Goal: Information Seeking & Learning: Compare options

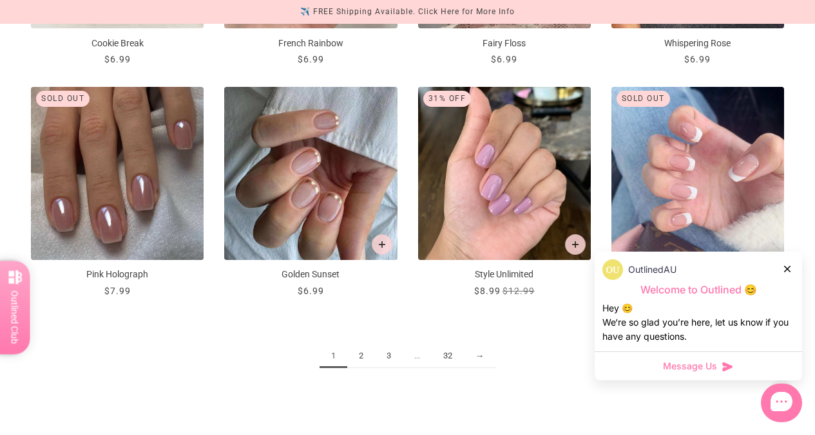
scroll to position [1311, 0]
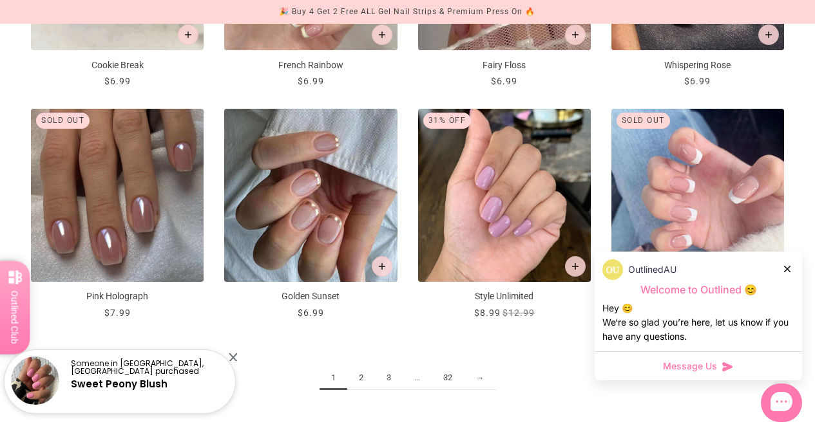
click at [363, 372] on link "2" at bounding box center [361, 379] width 28 height 24
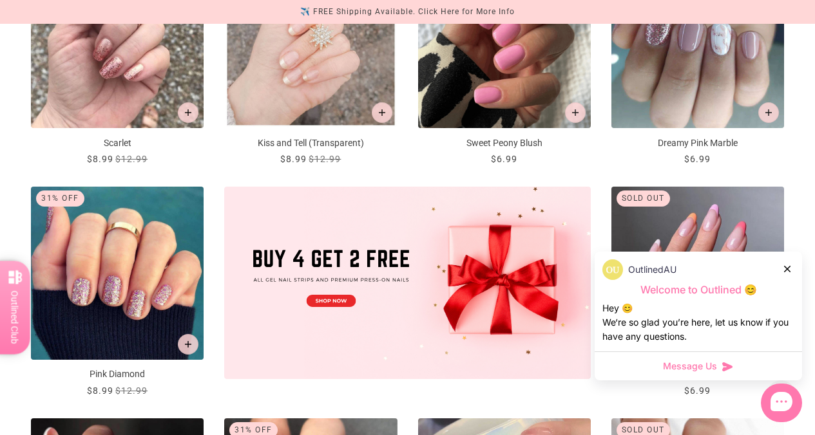
scroll to position [306, 0]
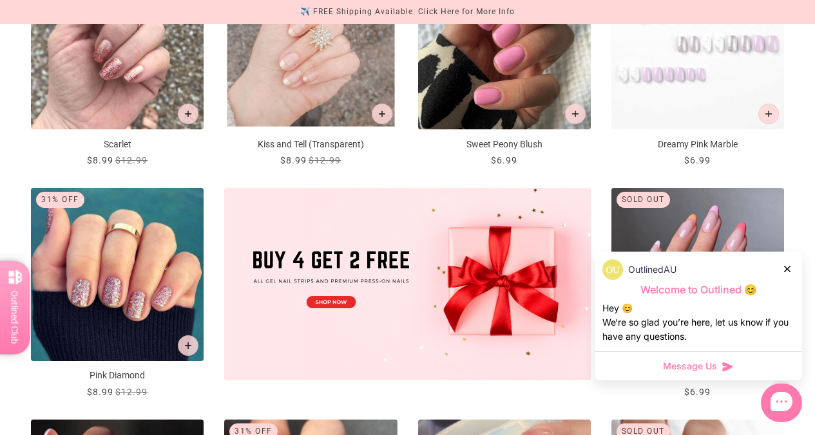
click at [658, 64] on img "Dreamy Pink Marble" at bounding box center [697, 43] width 173 height 173
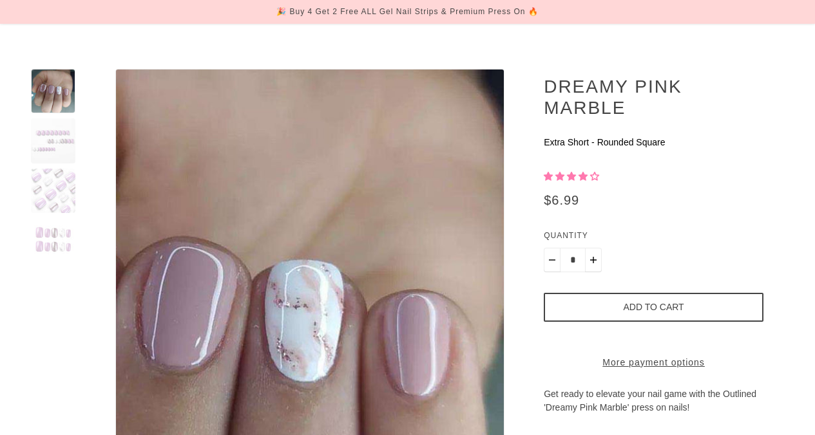
scroll to position [124, 0]
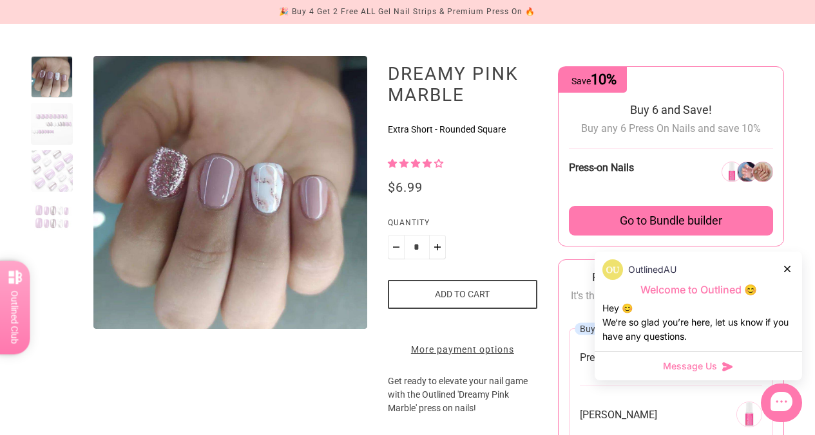
click at [66, 180] on div at bounding box center [52, 171] width 42 height 42
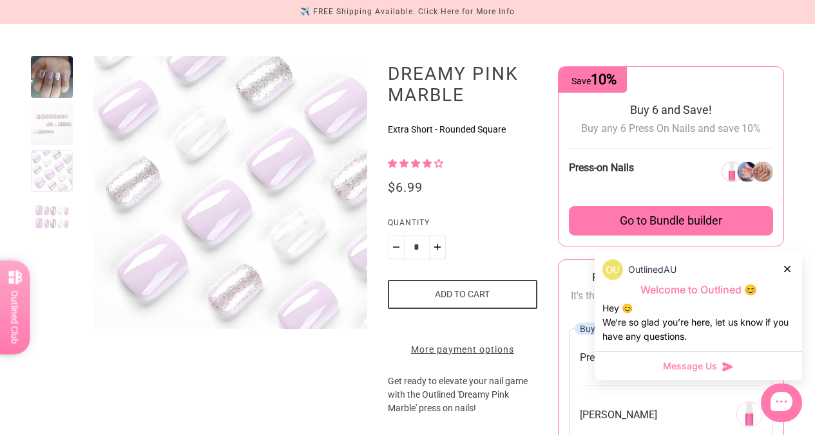
click at [46, 120] on div at bounding box center [52, 124] width 42 height 42
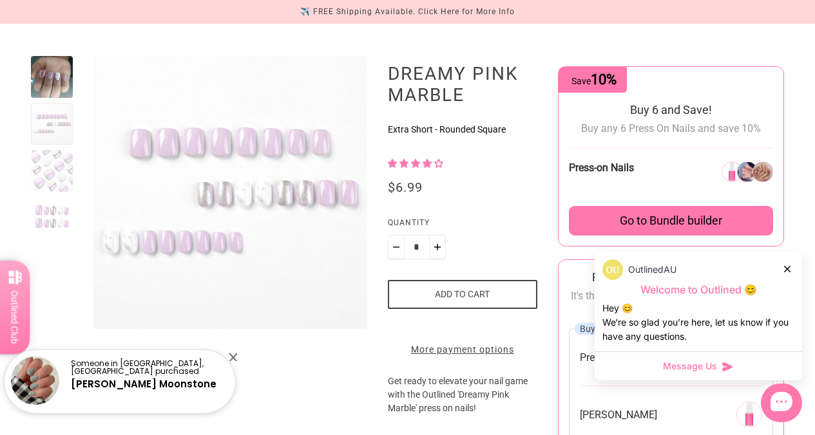
click at [54, 163] on div at bounding box center [52, 171] width 42 height 42
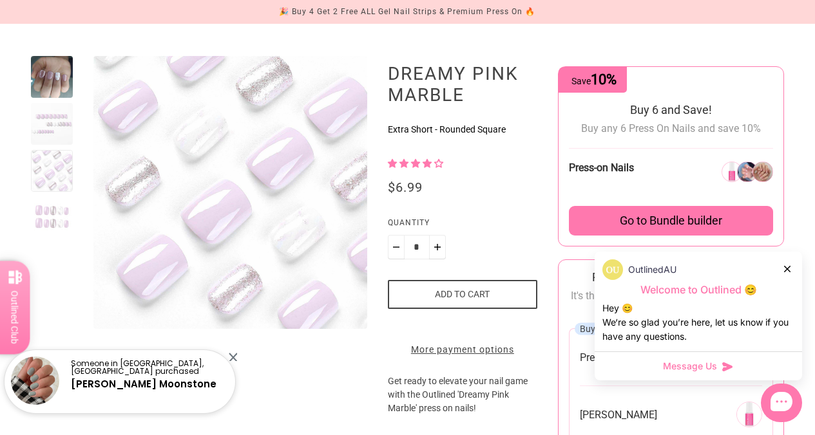
click at [54, 210] on div at bounding box center [52, 218] width 42 height 42
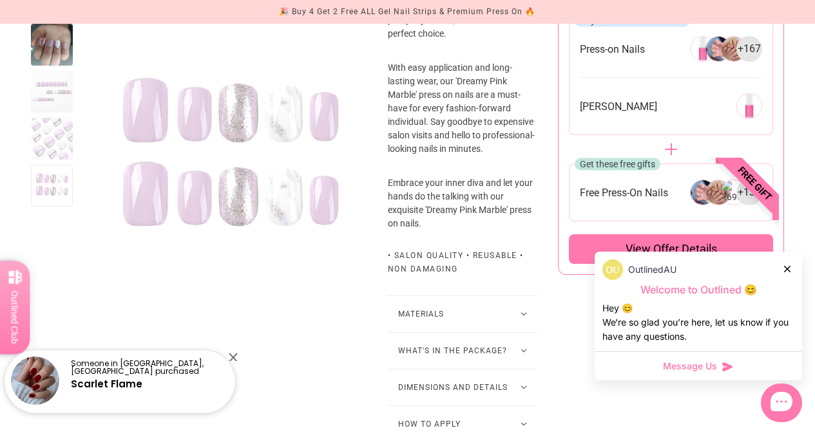
scroll to position [758, 0]
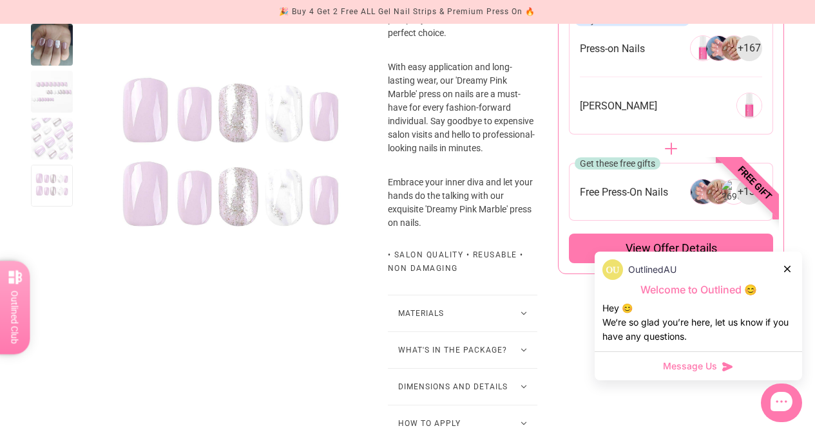
click at [530, 325] on button "Materials" at bounding box center [463, 314] width 150 height 36
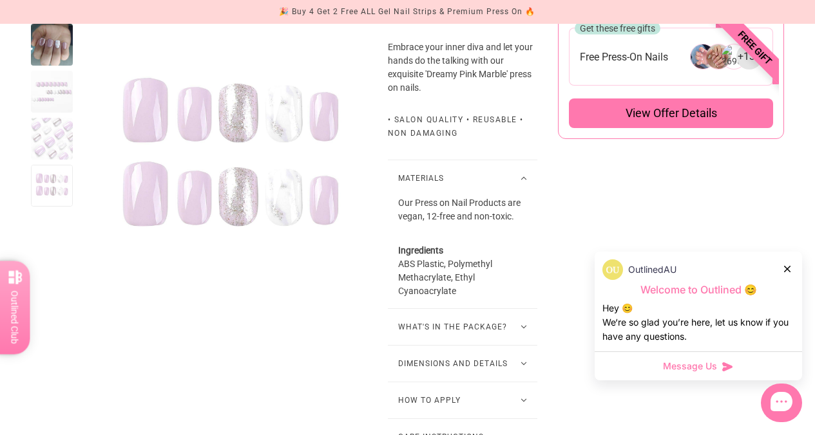
scroll to position [932, 0]
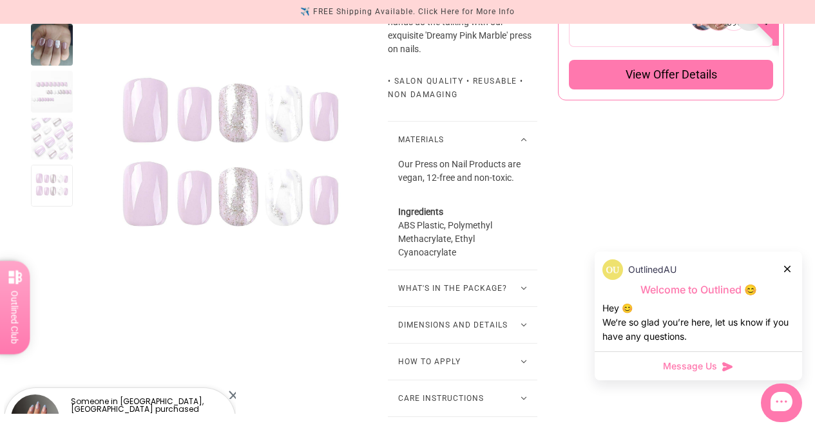
click at [525, 298] on button "What's in the package?" at bounding box center [463, 289] width 150 height 36
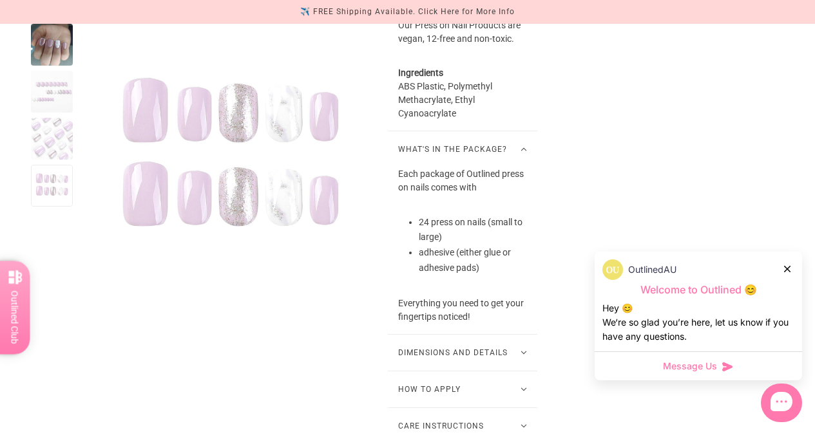
scroll to position [1074, 0]
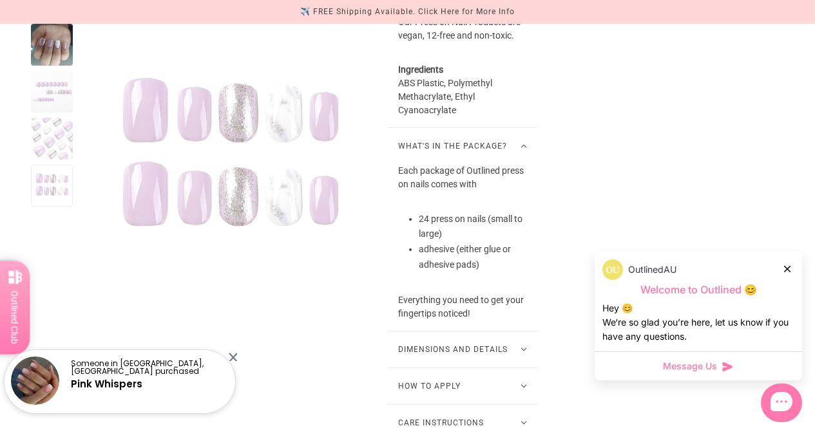
click at [521, 359] on button "Dimensions and Details" at bounding box center [463, 350] width 150 height 36
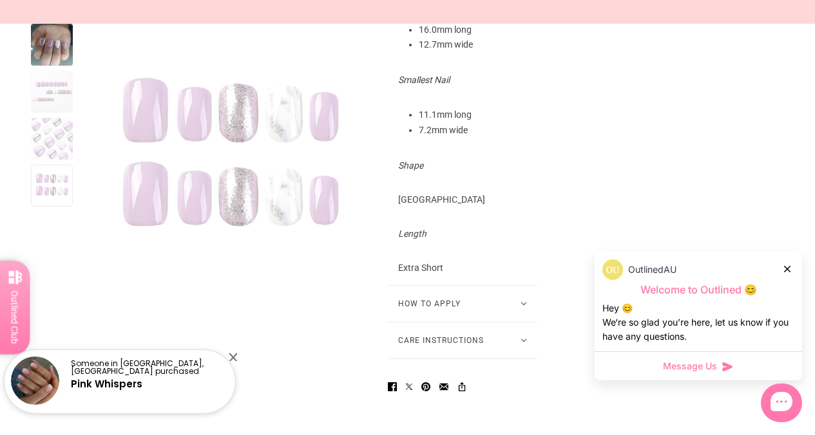
scroll to position [1515, 0]
click at [528, 312] on button "How to Apply" at bounding box center [463, 303] width 150 height 36
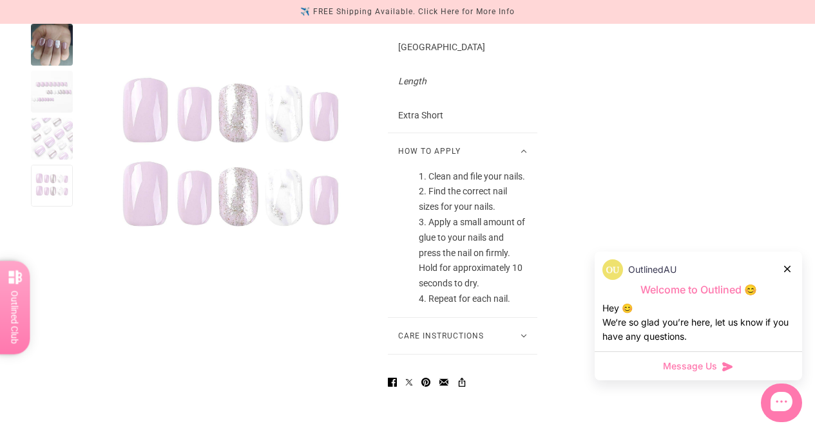
scroll to position [1697, 0]
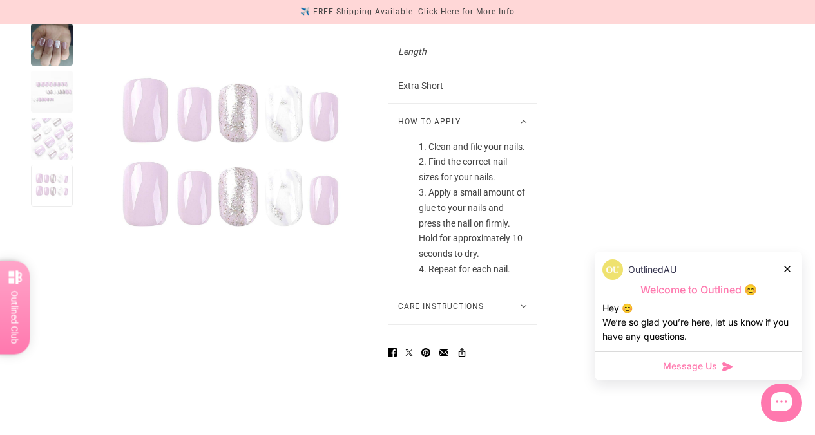
click at [524, 317] on button "Care Instructions" at bounding box center [463, 307] width 150 height 36
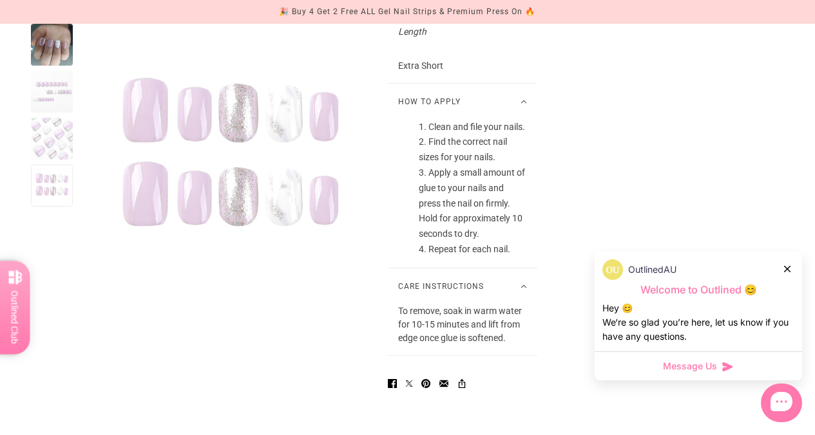
scroll to position [1728, 0]
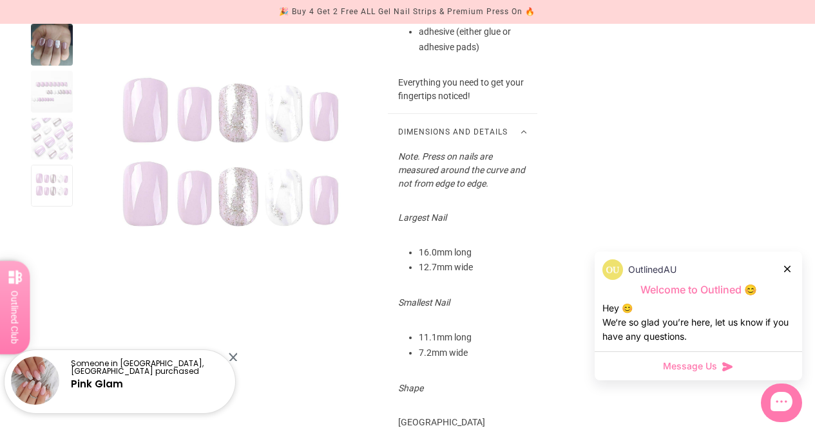
scroll to position [1254, 0]
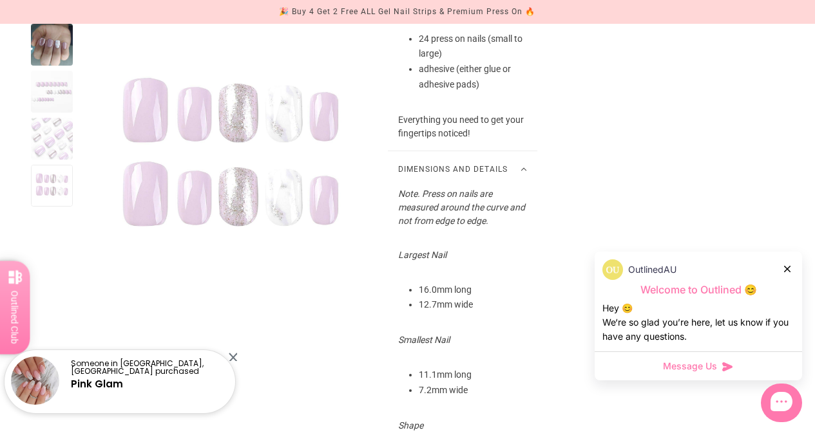
click at [64, 187] on div at bounding box center [52, 186] width 42 height 42
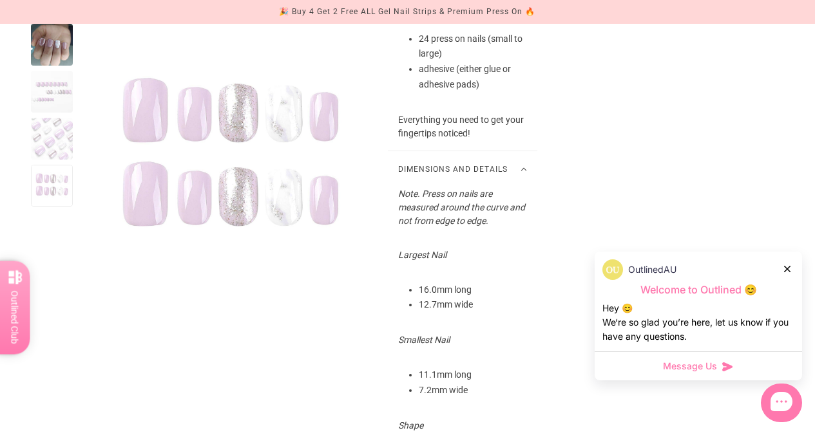
click at [50, 133] on div at bounding box center [52, 139] width 42 height 42
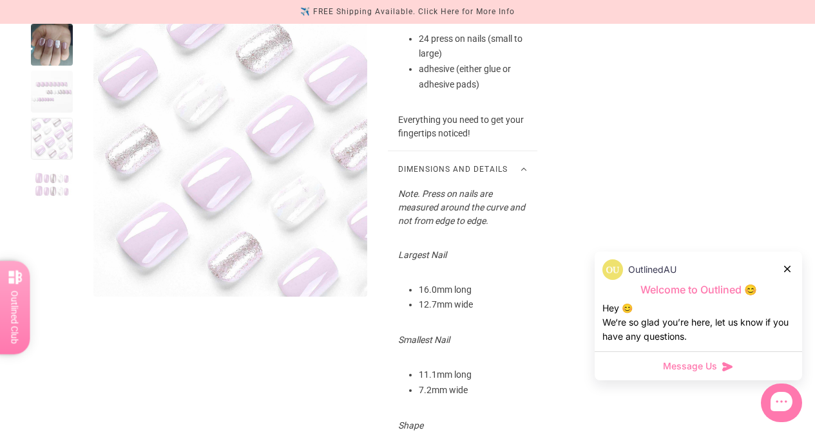
click at [55, 89] on div at bounding box center [52, 92] width 42 height 42
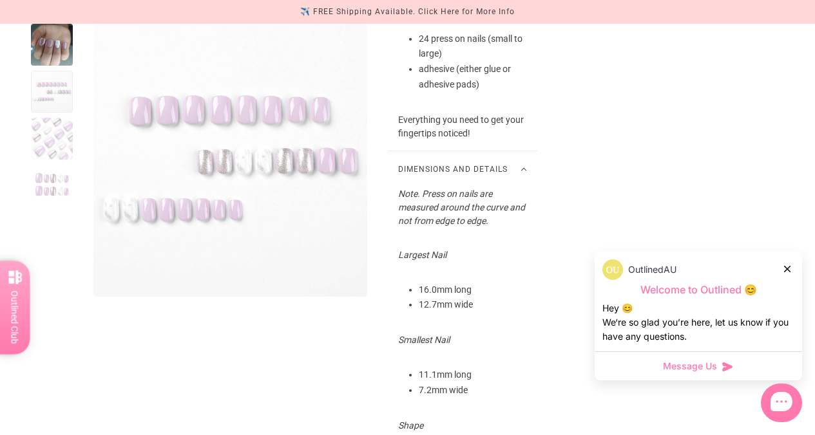
scroll to position [1220, 0]
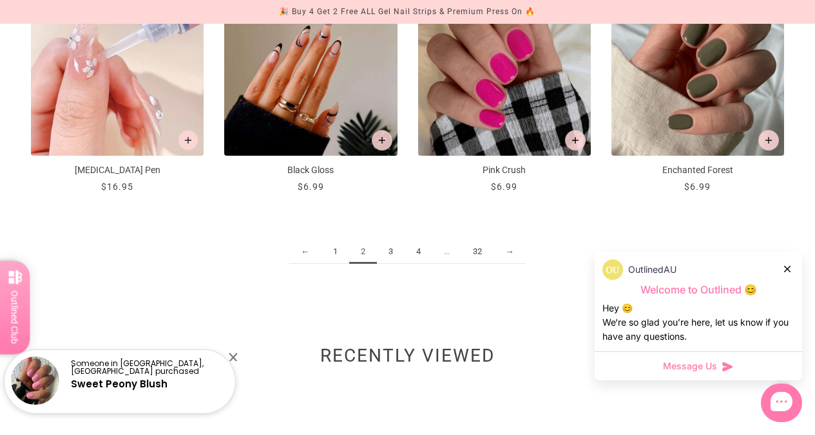
scroll to position [1439, 0]
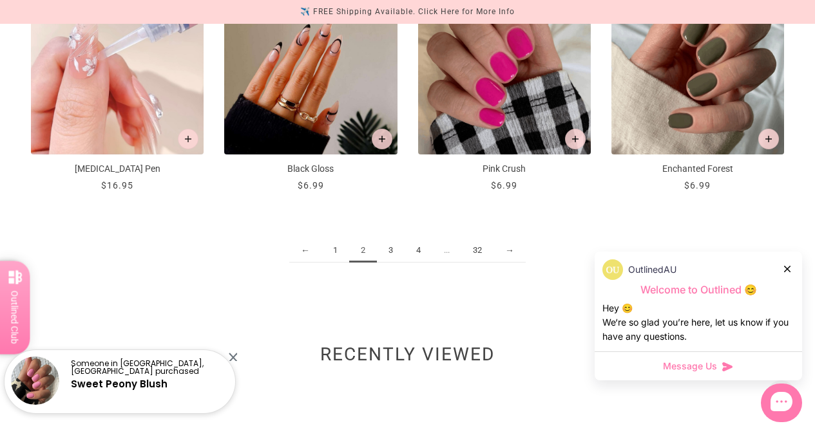
click at [393, 242] on link "3" at bounding box center [391, 251] width 28 height 24
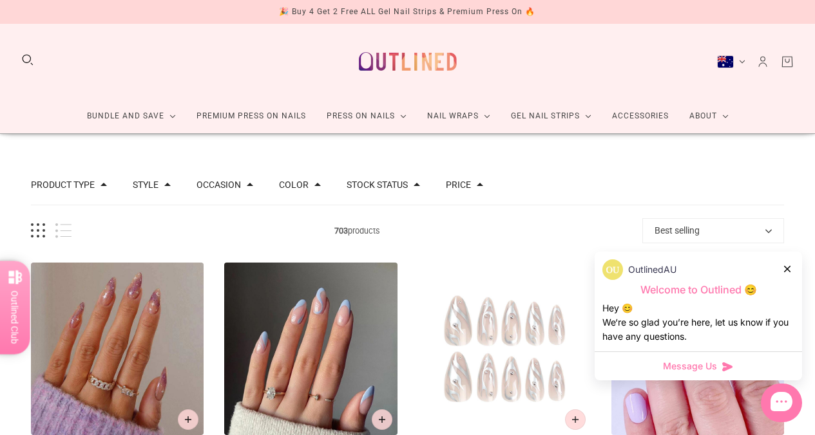
click at [784, 267] on icon at bounding box center [787, 269] width 6 height 6
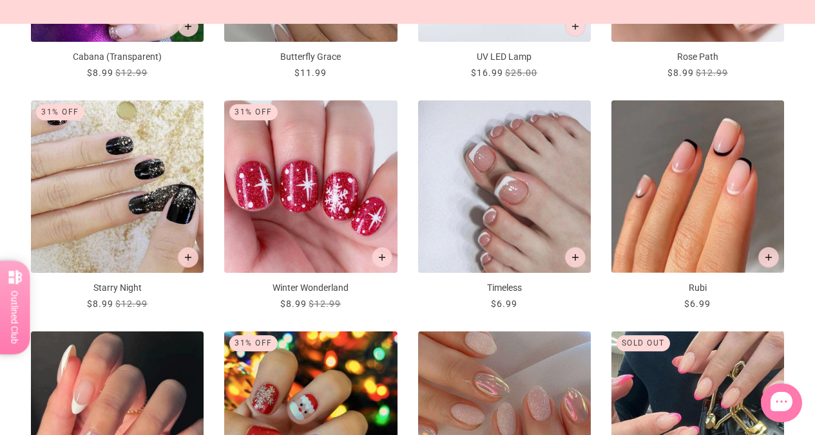
scroll to position [1103, 0]
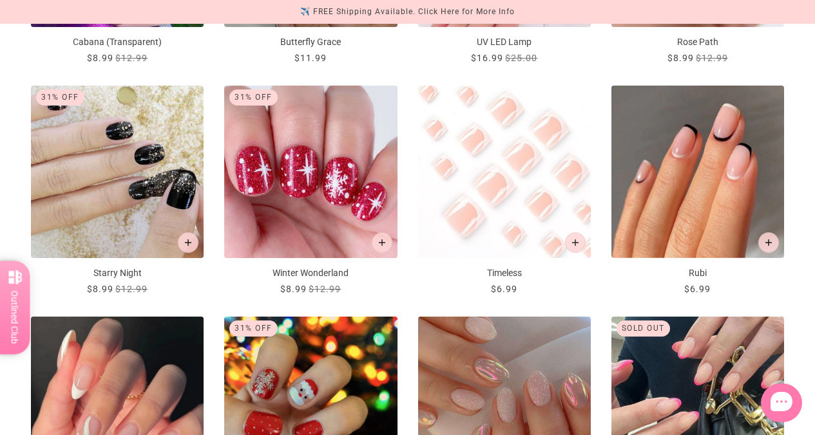
click at [522, 203] on img "Timeless" at bounding box center [504, 172] width 173 height 173
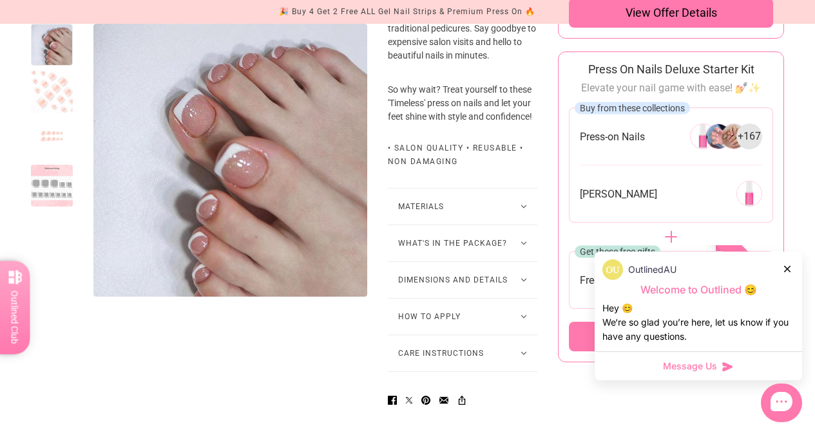
scroll to position [672, 0]
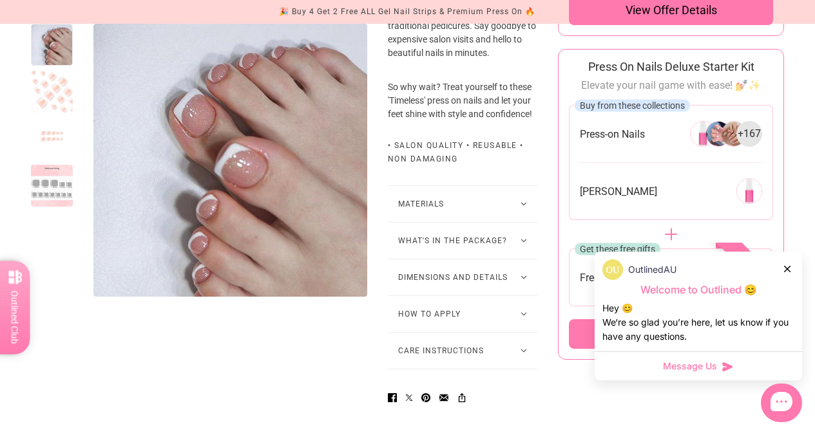
click at [522, 259] on button "What's in the package?" at bounding box center [463, 241] width 150 height 36
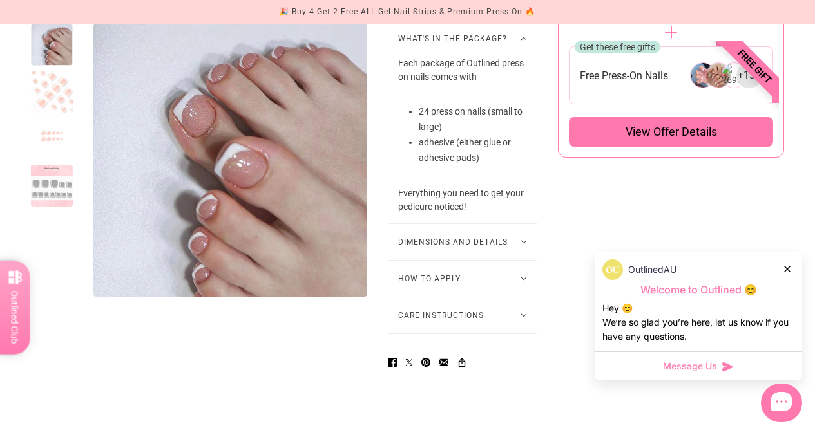
scroll to position [876, 0]
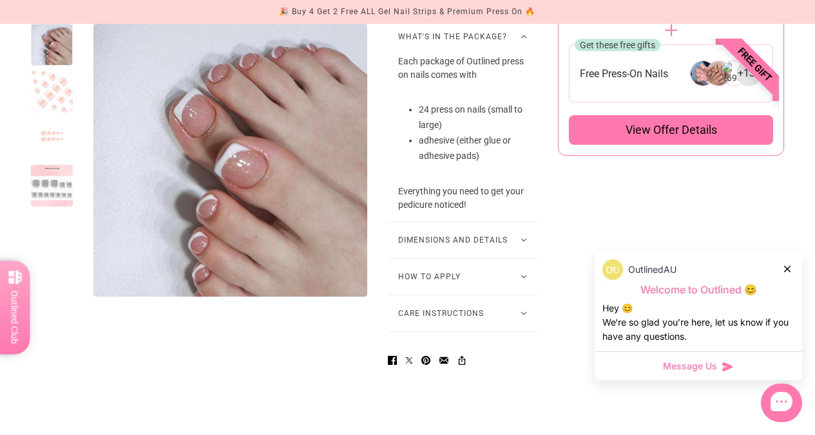
click at [527, 295] on button "How to Apply" at bounding box center [463, 277] width 150 height 36
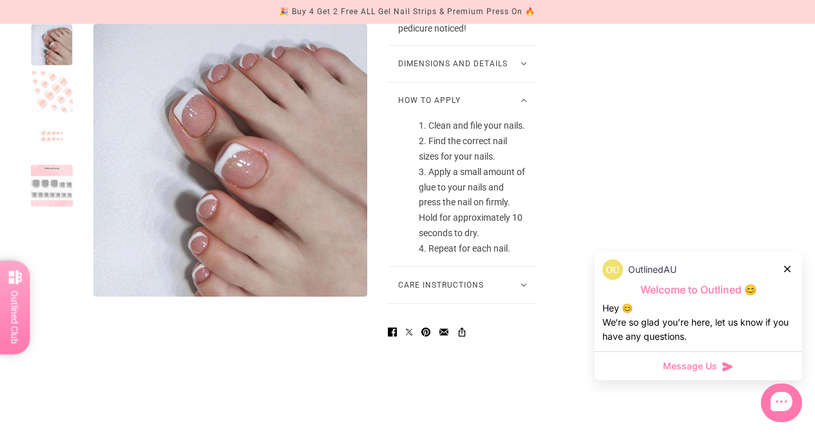
scroll to position [1054, 0]
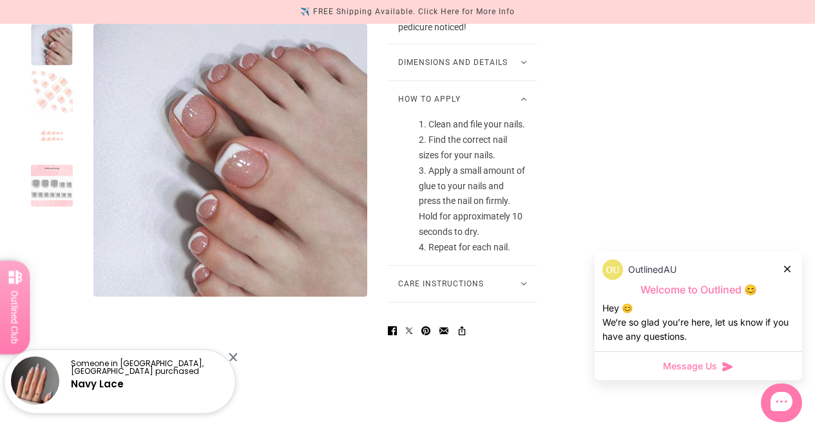
click at [527, 302] on button "Care Instructions" at bounding box center [463, 284] width 150 height 36
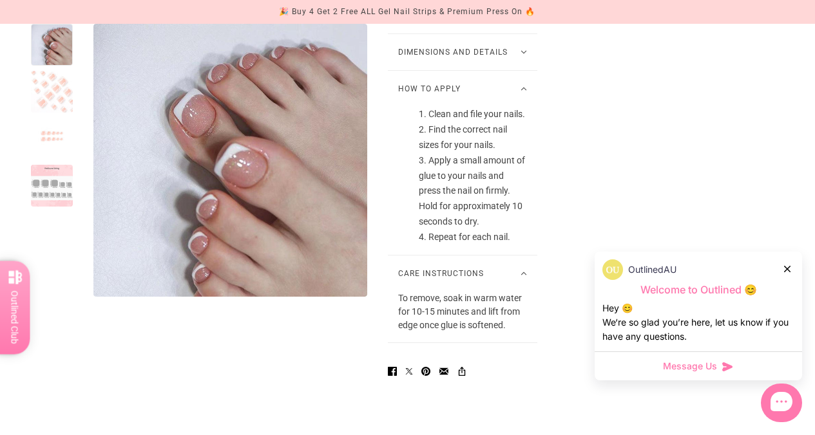
scroll to position [1042, 0]
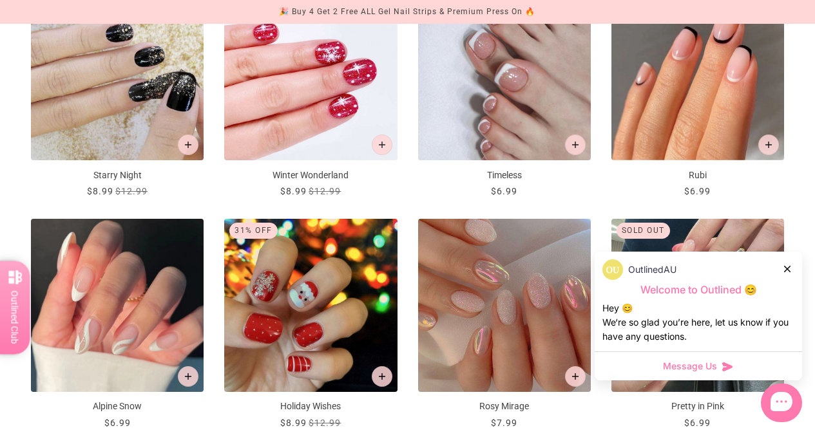
scroll to position [1218, 0]
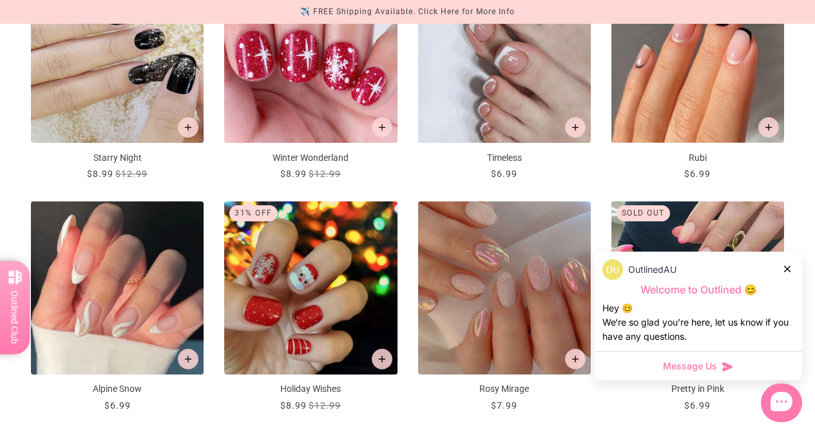
click at [788, 265] on div at bounding box center [788, 269] width 8 height 14
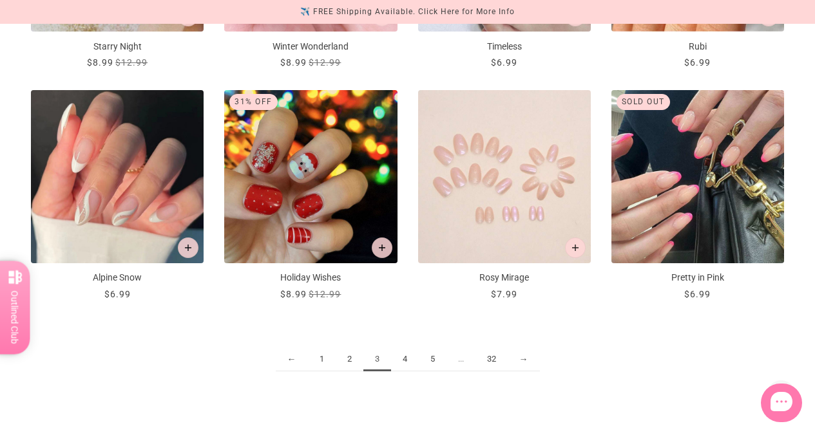
scroll to position [1333, 0]
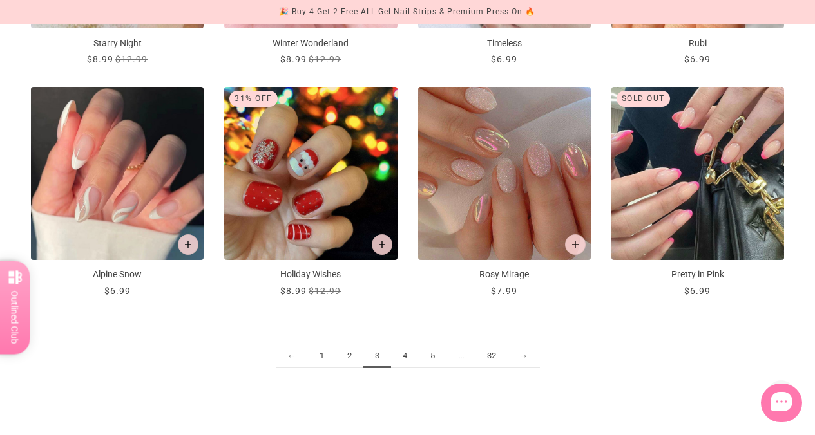
click at [405, 352] on link "4" at bounding box center [405, 357] width 28 height 24
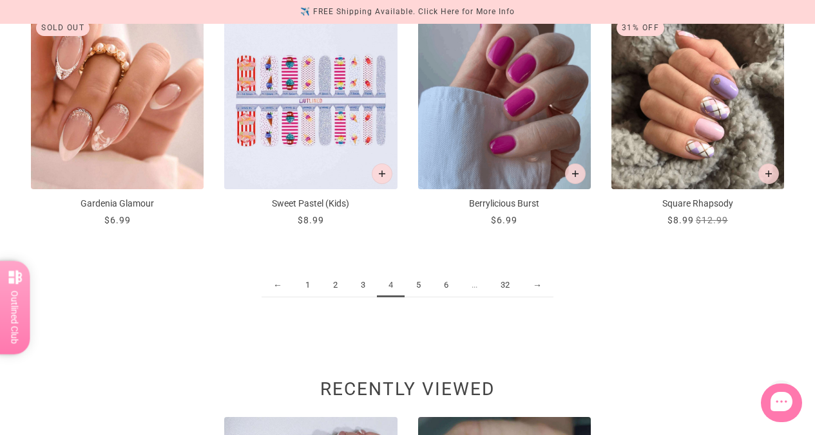
scroll to position [1410, 0]
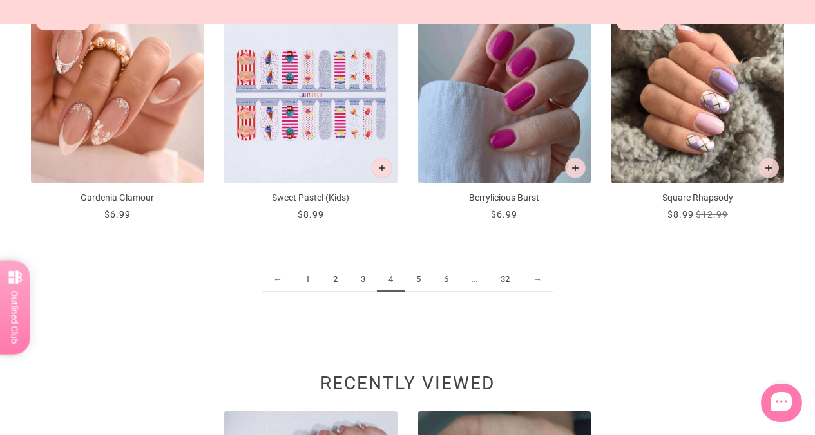
click at [420, 274] on link "5" at bounding box center [419, 280] width 28 height 24
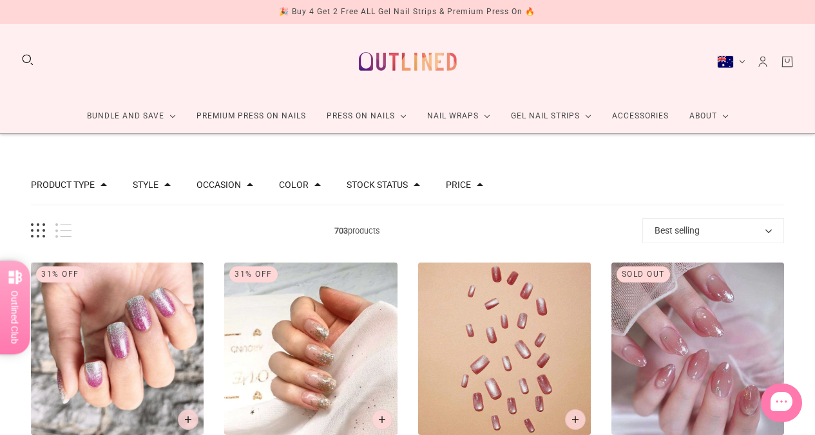
click at [419, 275] on img "Pink Stardust" at bounding box center [504, 349] width 173 height 173
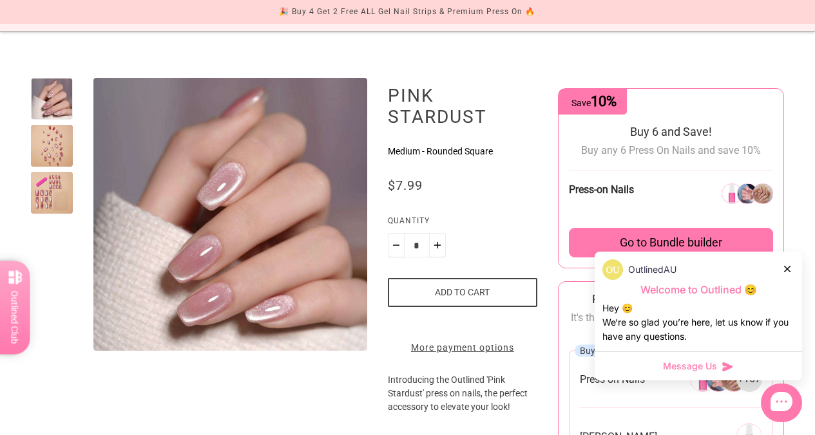
scroll to position [115, 0]
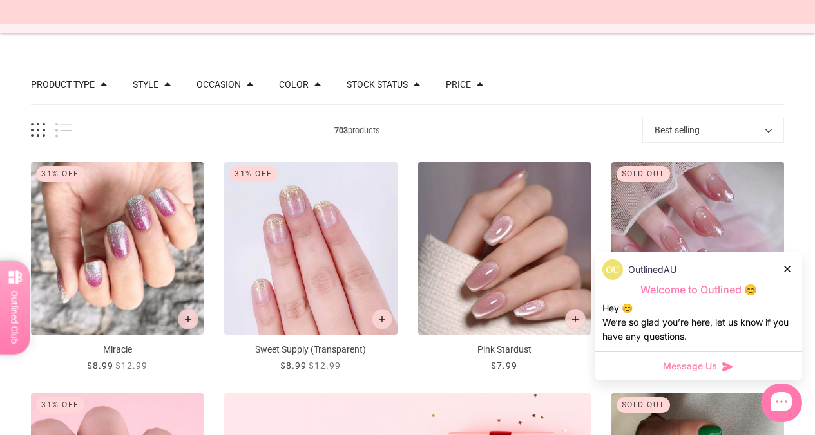
scroll to position [102, 0]
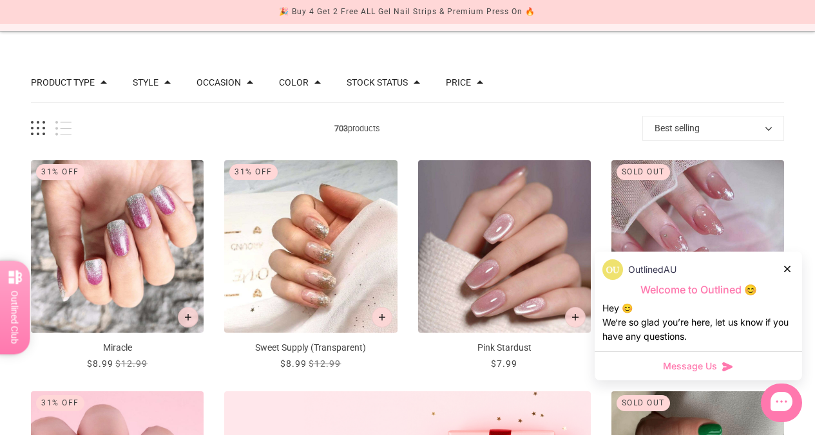
click at [786, 266] on icon at bounding box center [787, 269] width 6 height 6
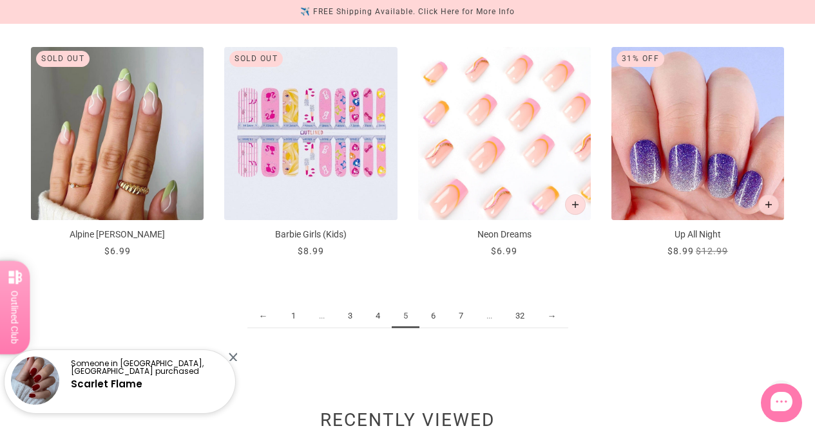
scroll to position [1408, 0]
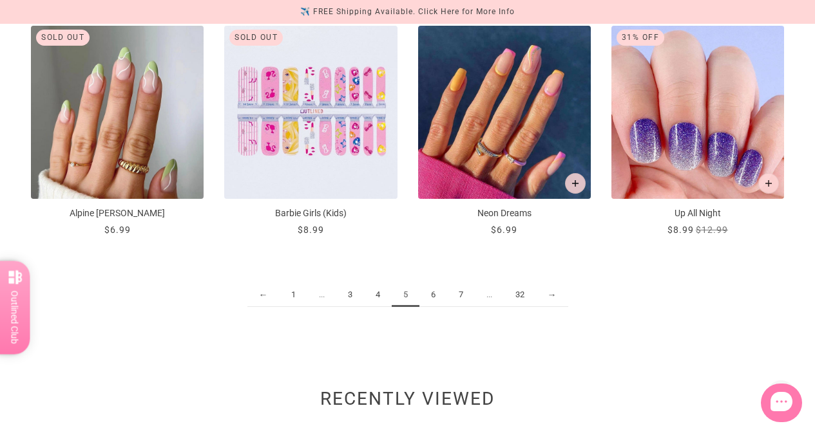
click at [435, 293] on link "6" at bounding box center [433, 295] width 28 height 24
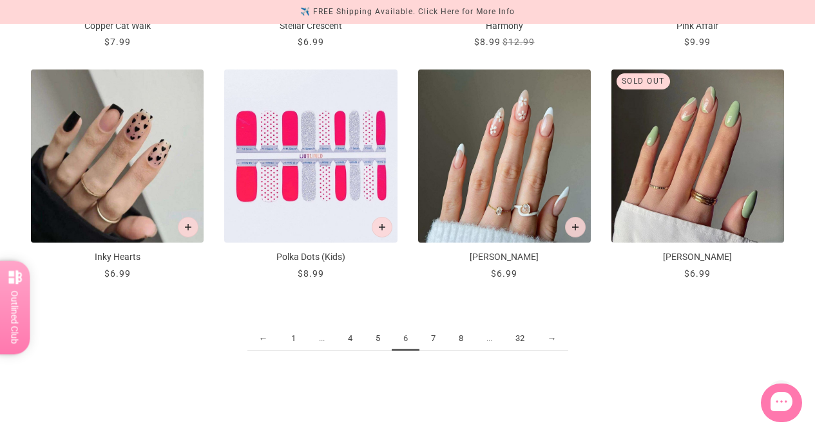
scroll to position [1361, 0]
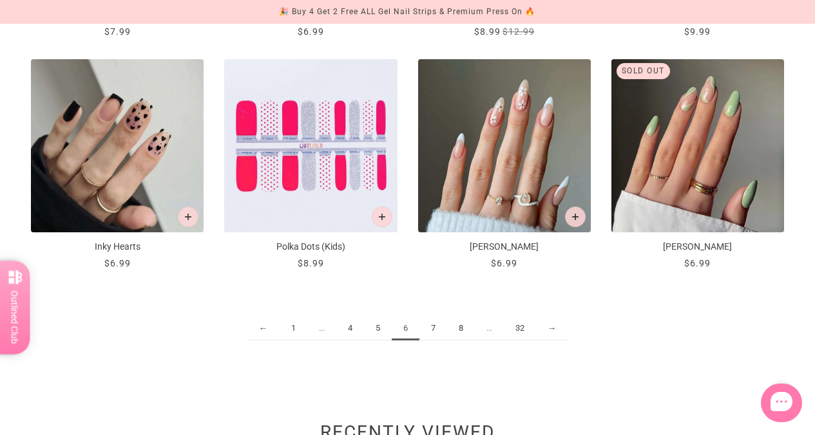
click at [432, 320] on link "7" at bounding box center [433, 329] width 28 height 24
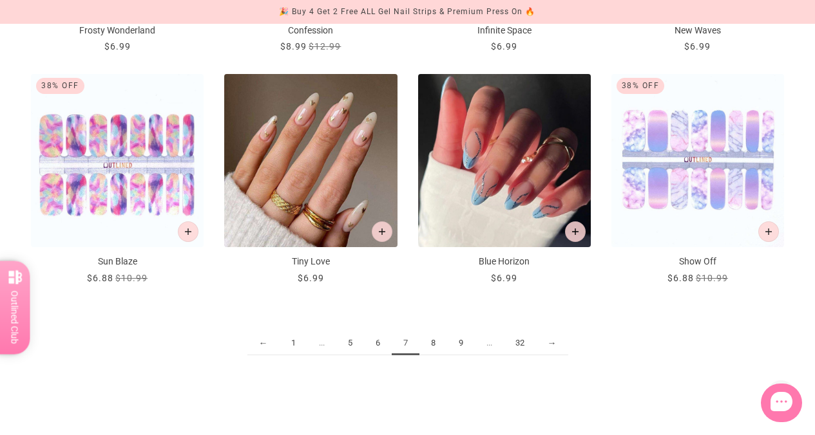
scroll to position [1350, 0]
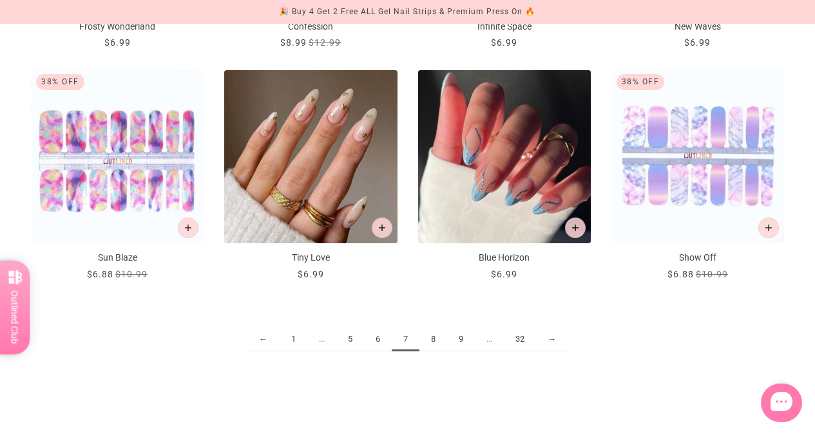
click at [435, 332] on link "8" at bounding box center [433, 340] width 28 height 24
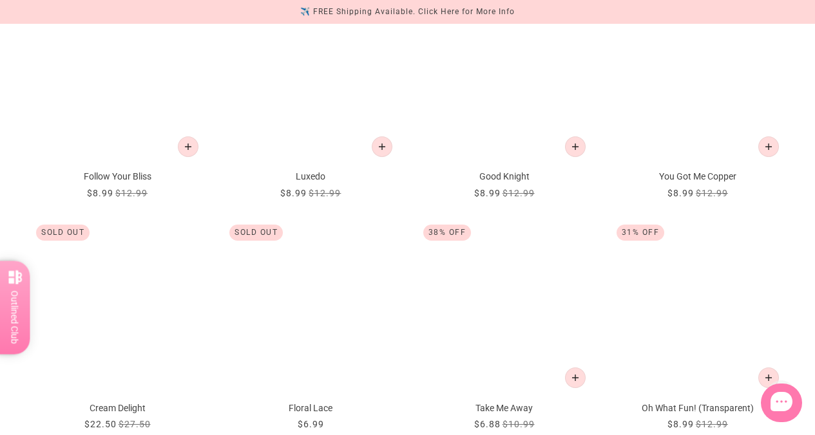
scroll to position [745, 0]
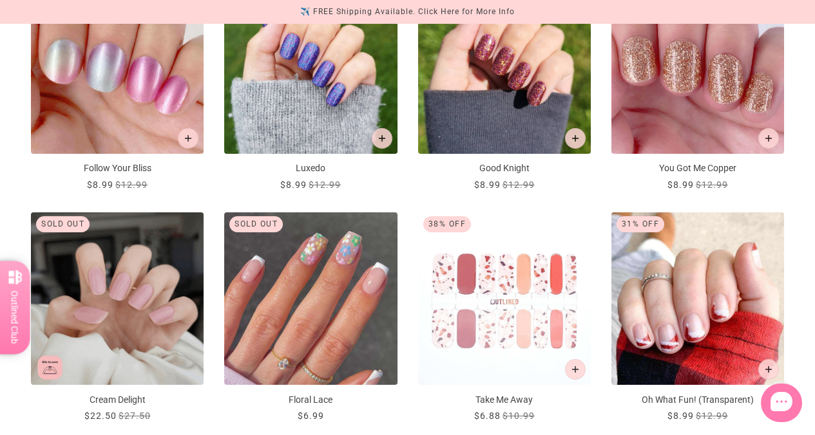
click at [435, 330] on img "Take Me Away" at bounding box center [504, 299] width 173 height 173
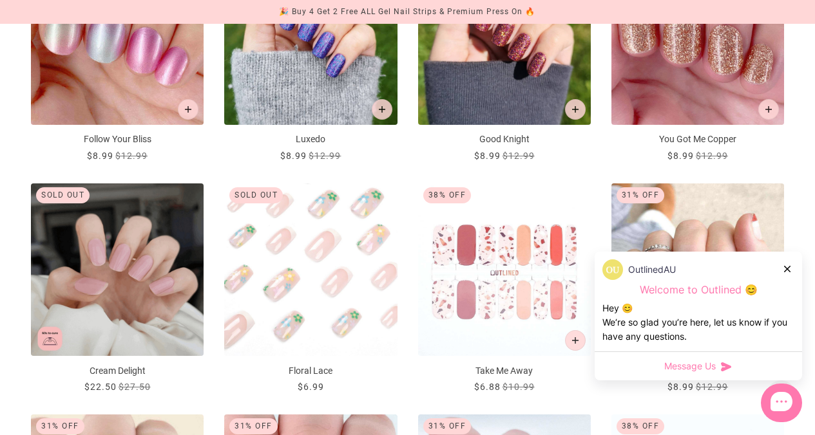
scroll to position [778, 0]
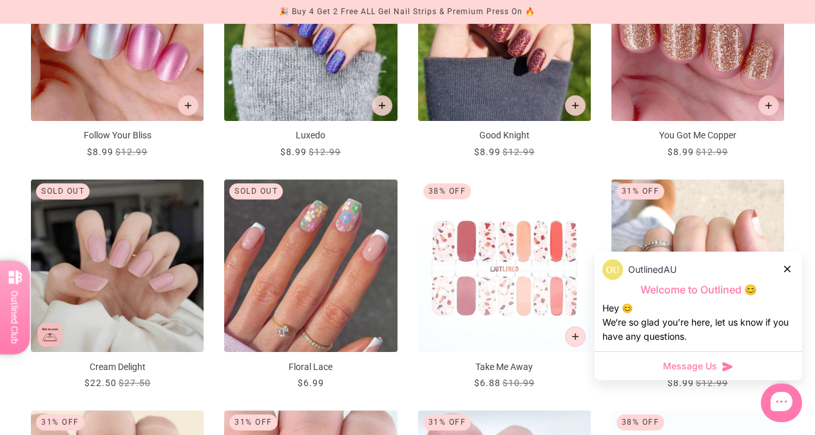
click at [782, 264] on div "OutlinedAU" at bounding box center [698, 270] width 192 height 21
click at [787, 266] on icon at bounding box center [787, 269] width 6 height 6
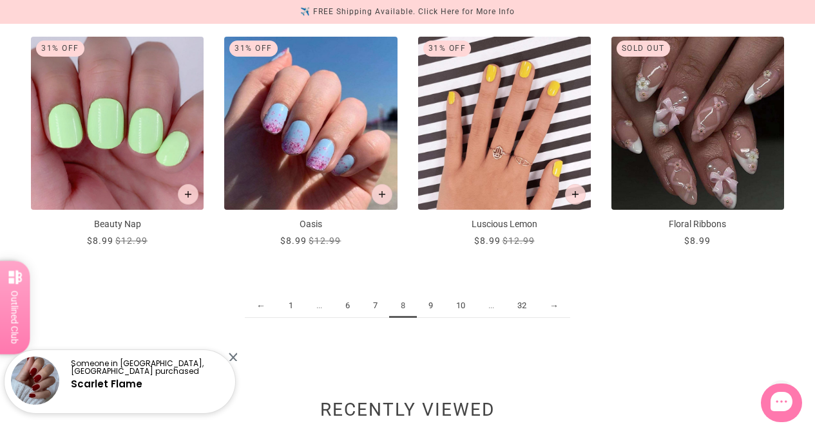
scroll to position [1387, 0]
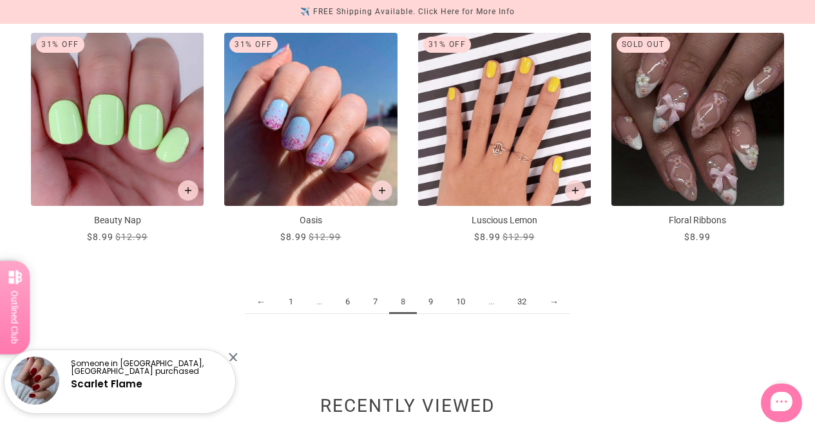
click at [432, 298] on link "9" at bounding box center [431, 303] width 28 height 24
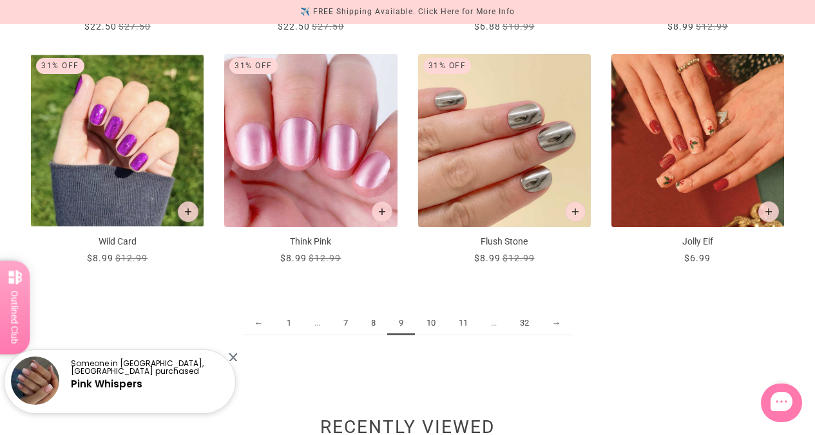
scroll to position [1368, 0]
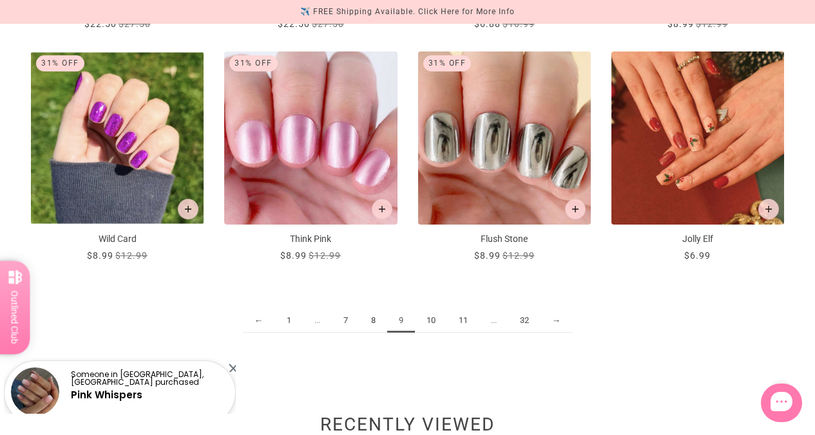
click at [436, 314] on link "10" at bounding box center [431, 321] width 32 height 24
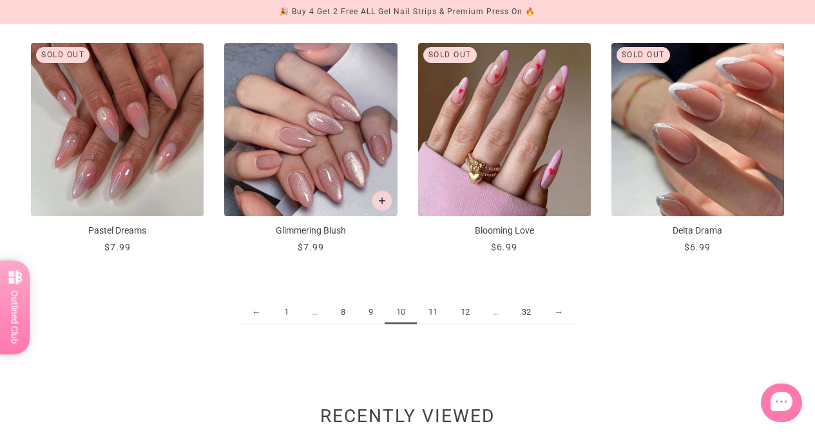
scroll to position [1386, 0]
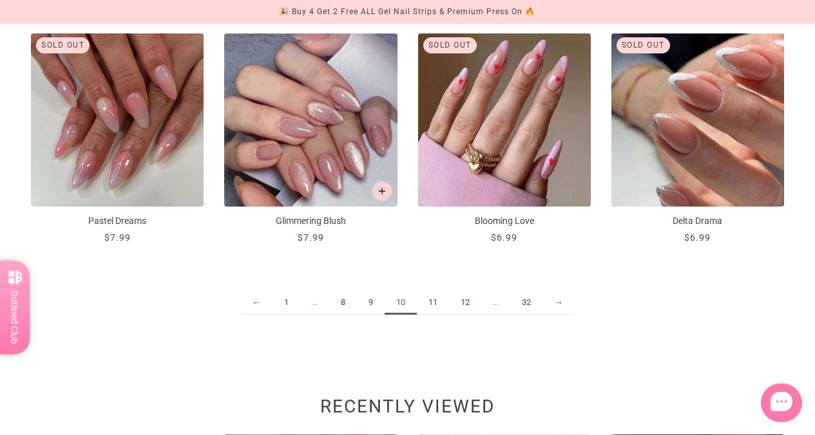
click at [436, 300] on link "11" at bounding box center [433, 303] width 32 height 24
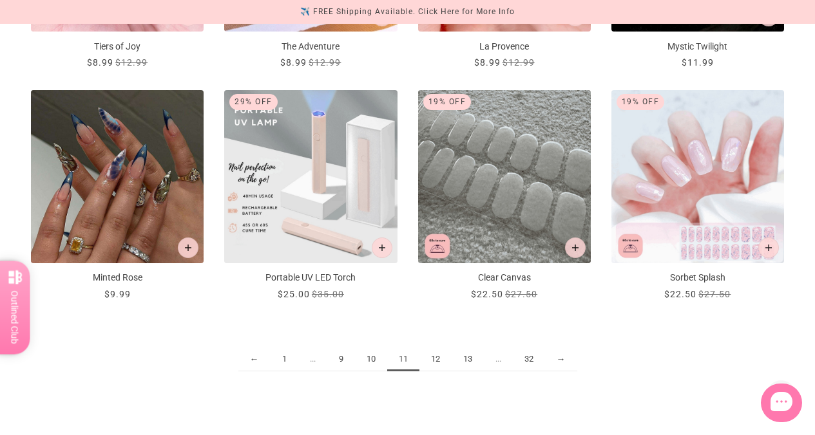
scroll to position [1336, 0]
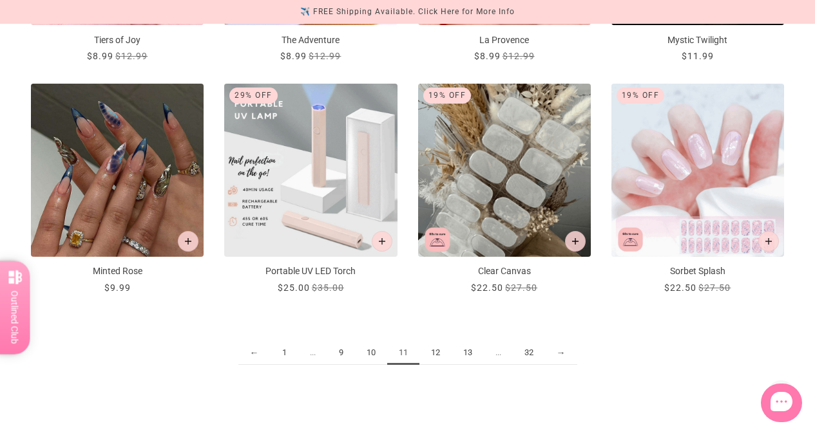
click at [435, 352] on link "12" at bounding box center [435, 353] width 32 height 24
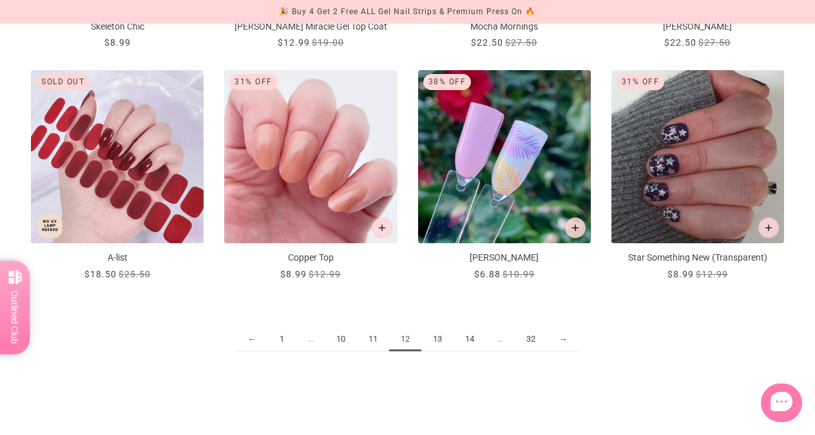
scroll to position [1354, 0]
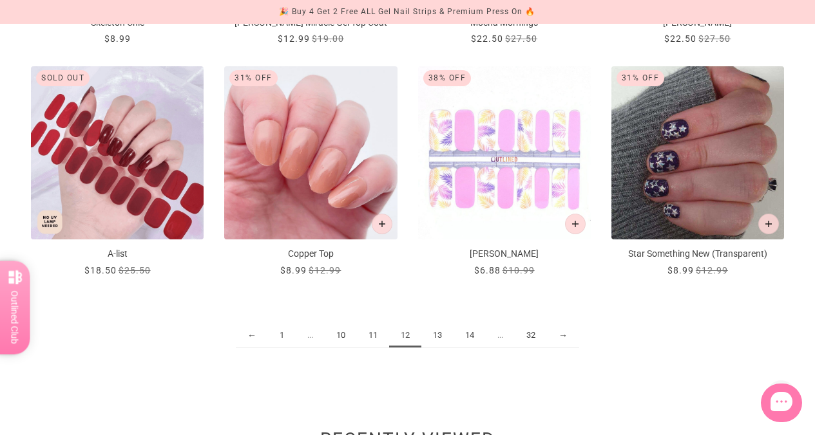
click at [439, 330] on link "13" at bounding box center [437, 336] width 32 height 24
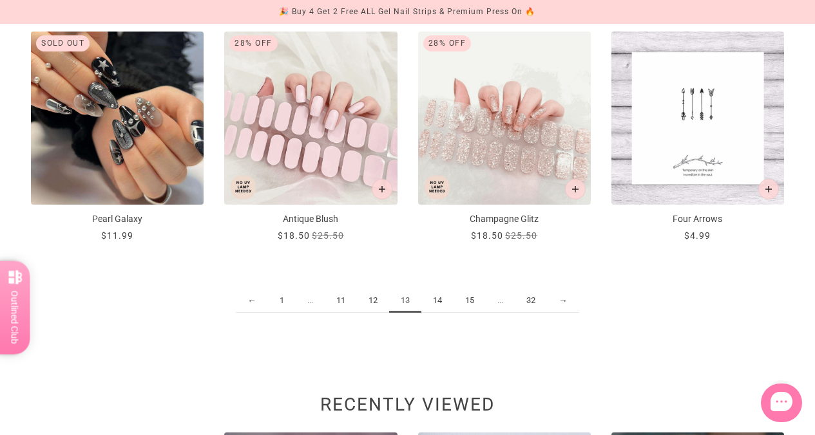
scroll to position [1390, 0]
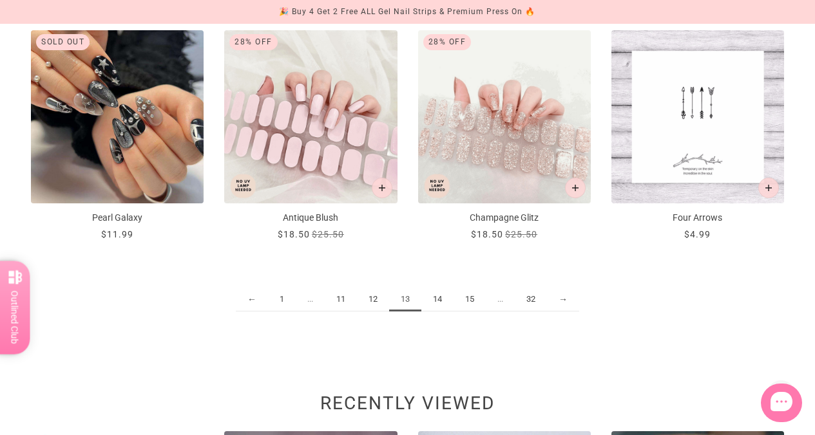
click at [442, 292] on link "14" at bounding box center [437, 300] width 32 height 24
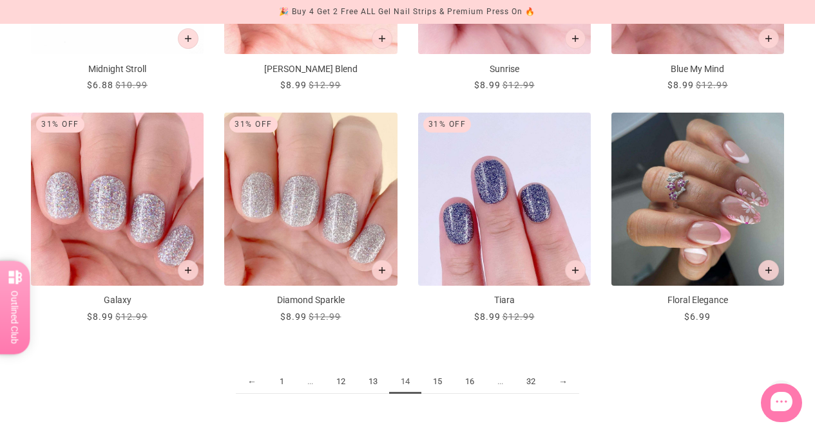
scroll to position [1324, 0]
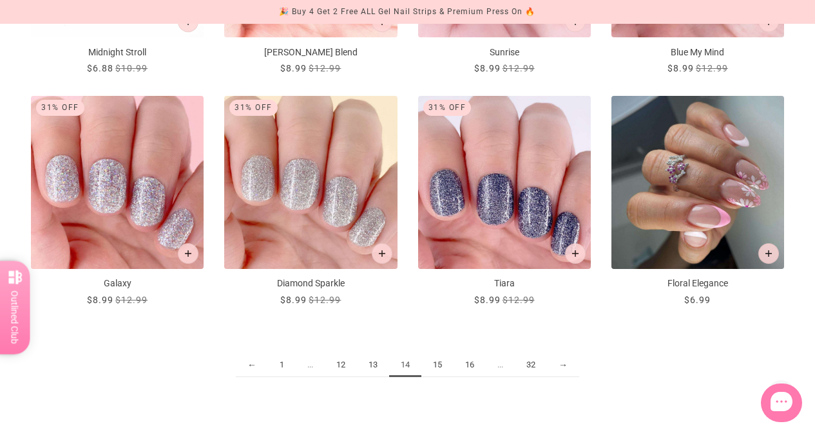
click at [437, 361] on link "15" at bounding box center [437, 366] width 32 height 24
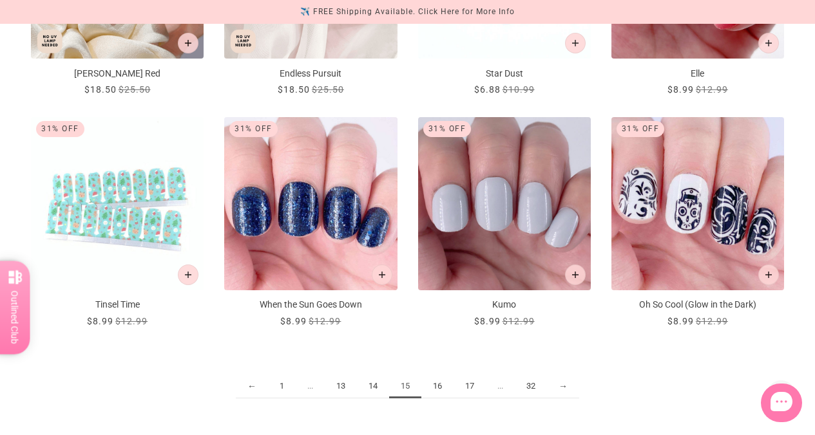
scroll to position [1352, 0]
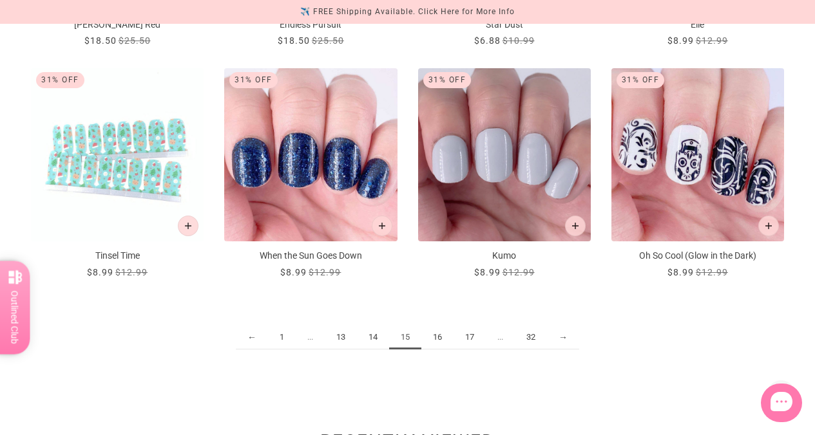
click at [437, 335] on link "16" at bounding box center [437, 338] width 32 height 24
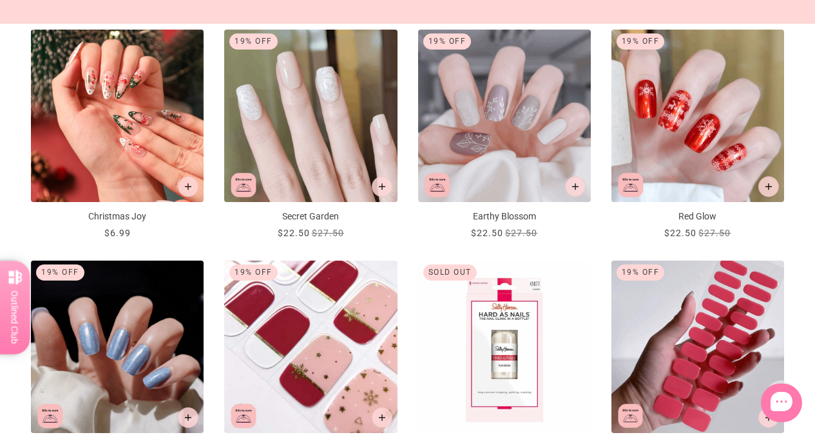
scroll to position [718, 0]
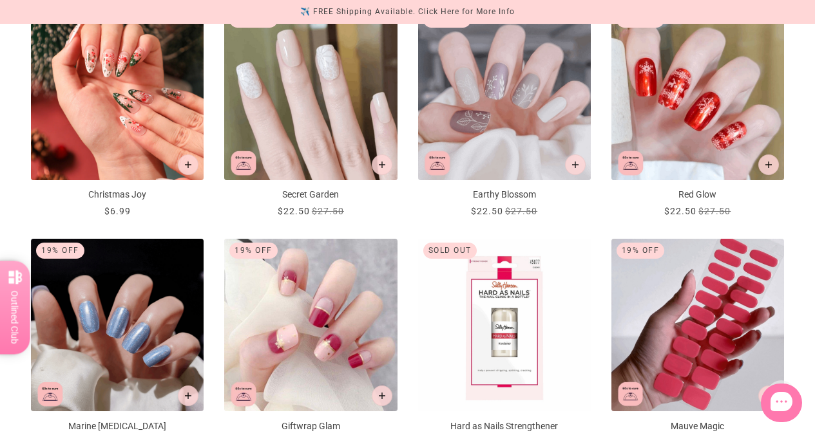
click at [325, 358] on img "Giftwrap Glam" at bounding box center [310, 325] width 173 height 173
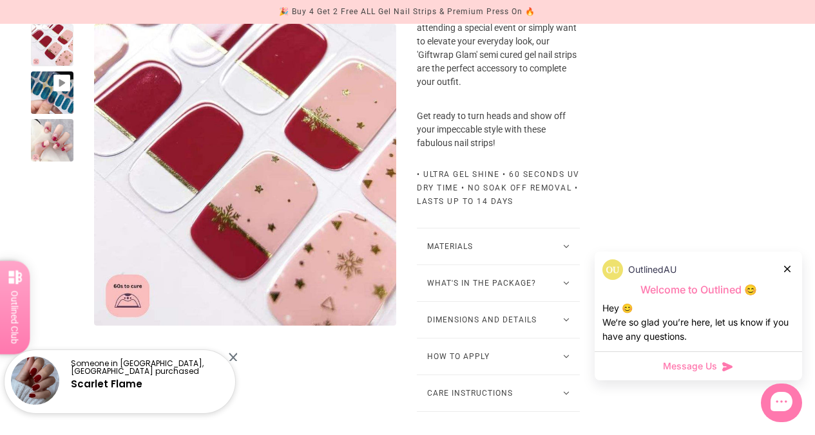
scroll to position [637, 0]
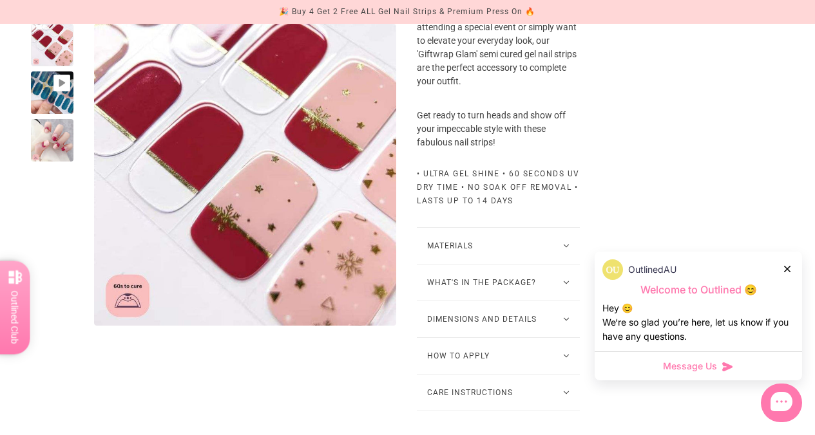
click at [568, 293] on button "What's in the package?" at bounding box center [498, 283] width 163 height 36
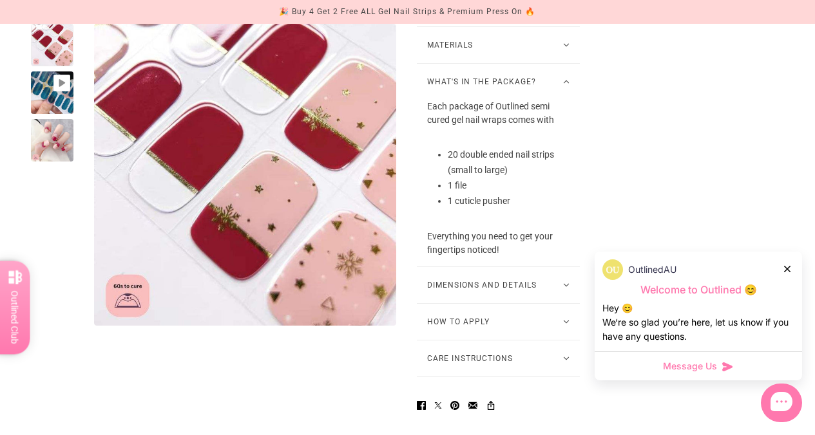
scroll to position [839, 0]
click at [568, 330] on button "How to Apply" at bounding box center [498, 321] width 163 height 36
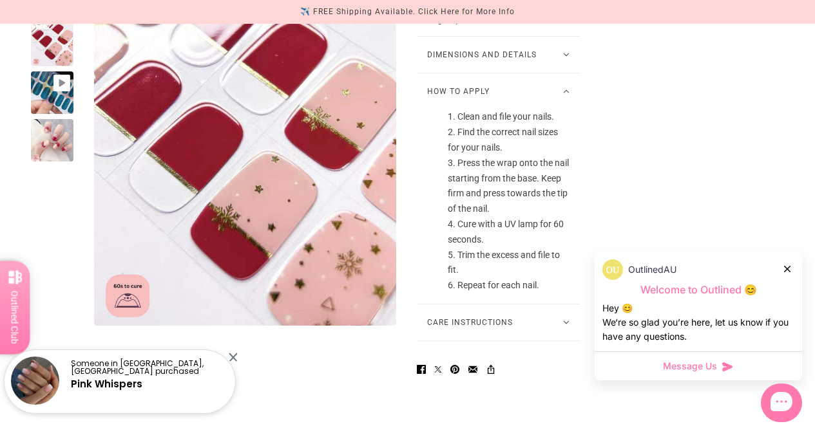
scroll to position [1089, 0]
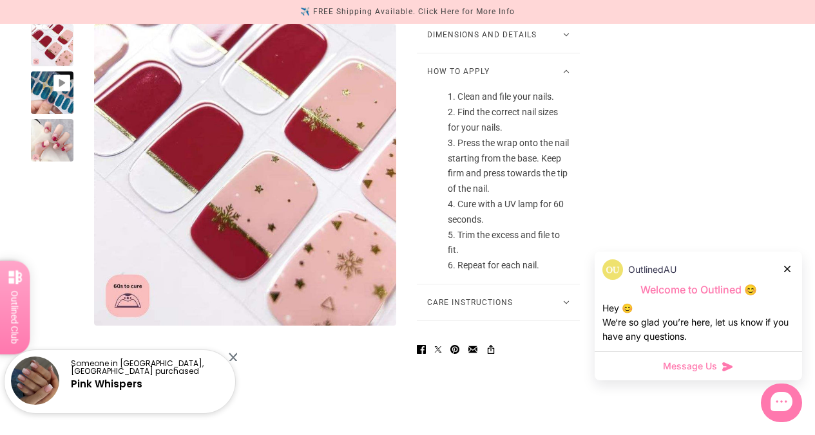
click at [565, 312] on button "Care Instructions" at bounding box center [498, 303] width 163 height 36
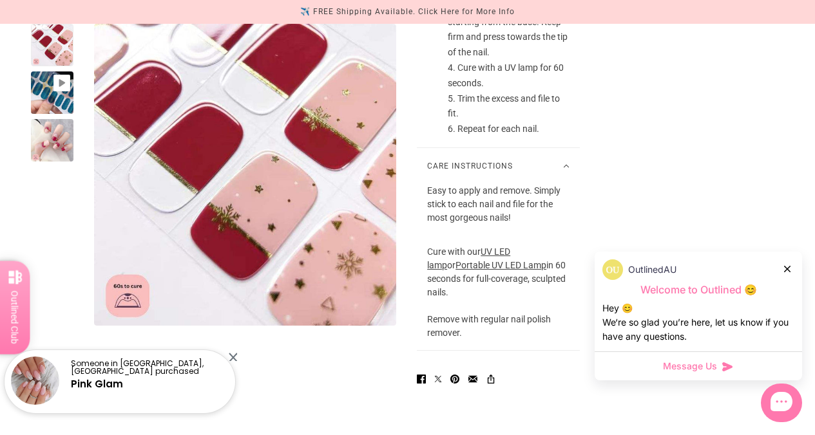
scroll to position [1225, 0]
click at [562, 352] on div "Care Instructions Easy to apply and remove. Simply stick to each nail and file …" at bounding box center [498, 250] width 163 height 203
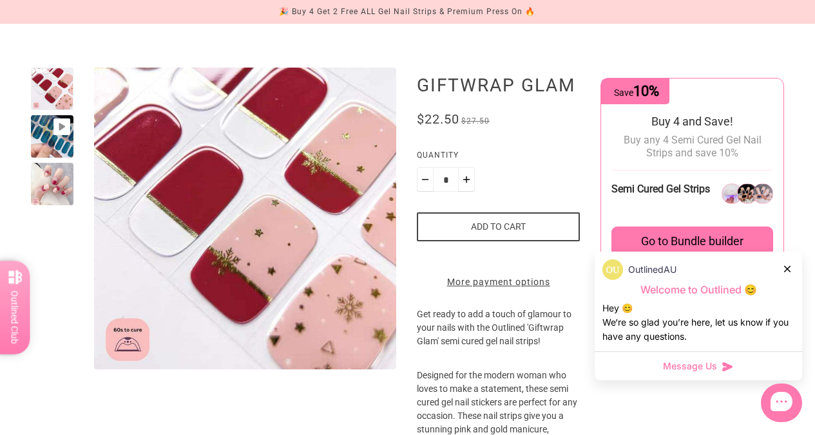
scroll to position [111, 0]
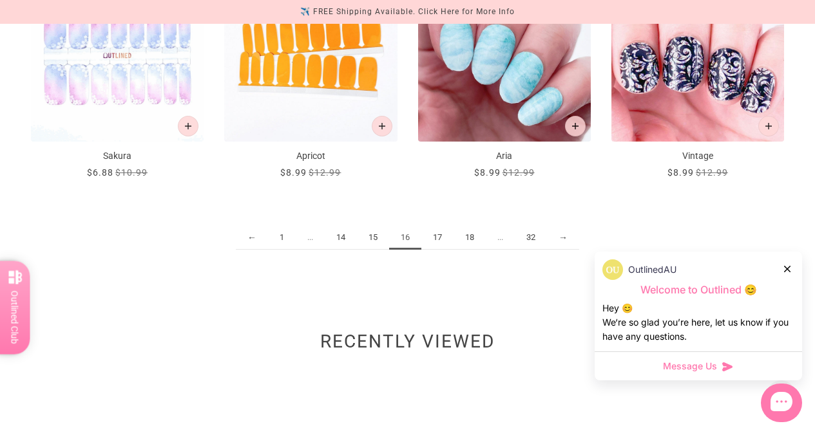
scroll to position [1454, 0]
